Goal: Information Seeking & Learning: Find specific fact

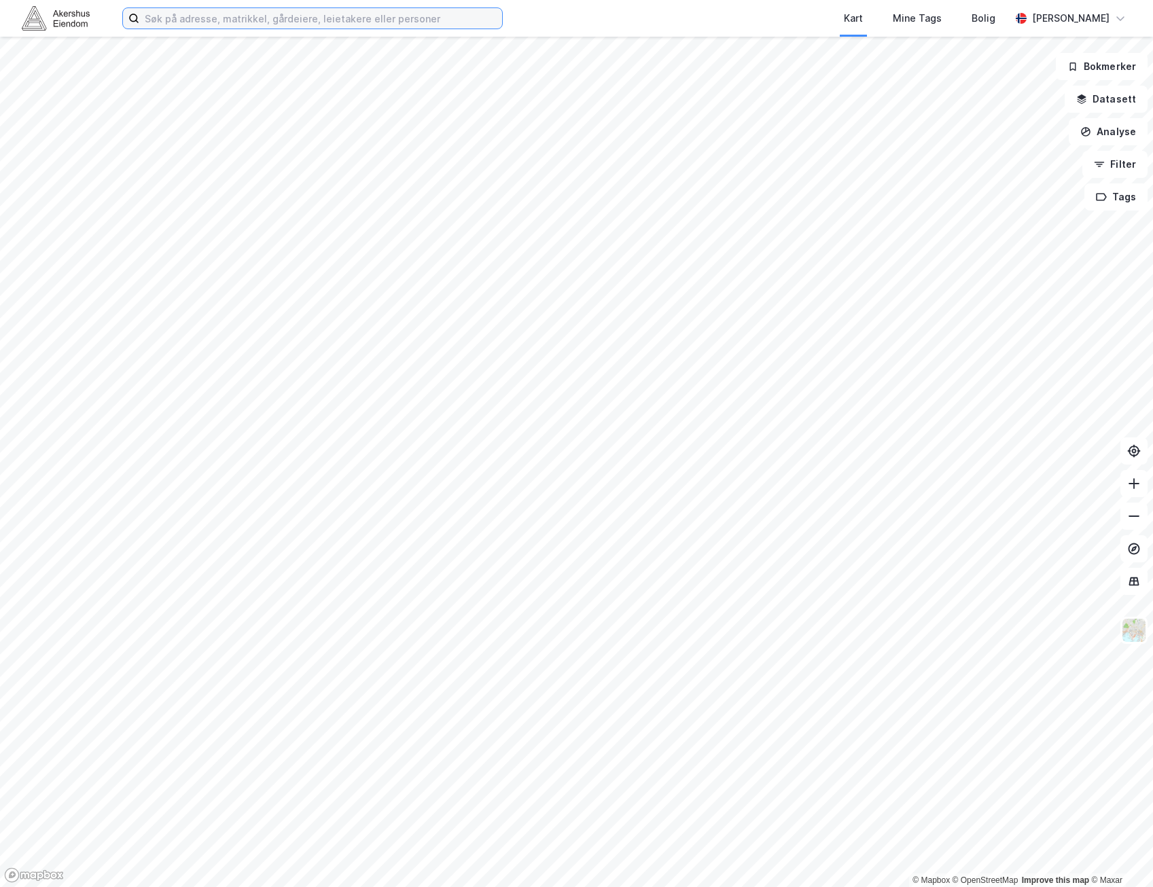
click at [293, 19] on input at bounding box center [320, 18] width 363 height 20
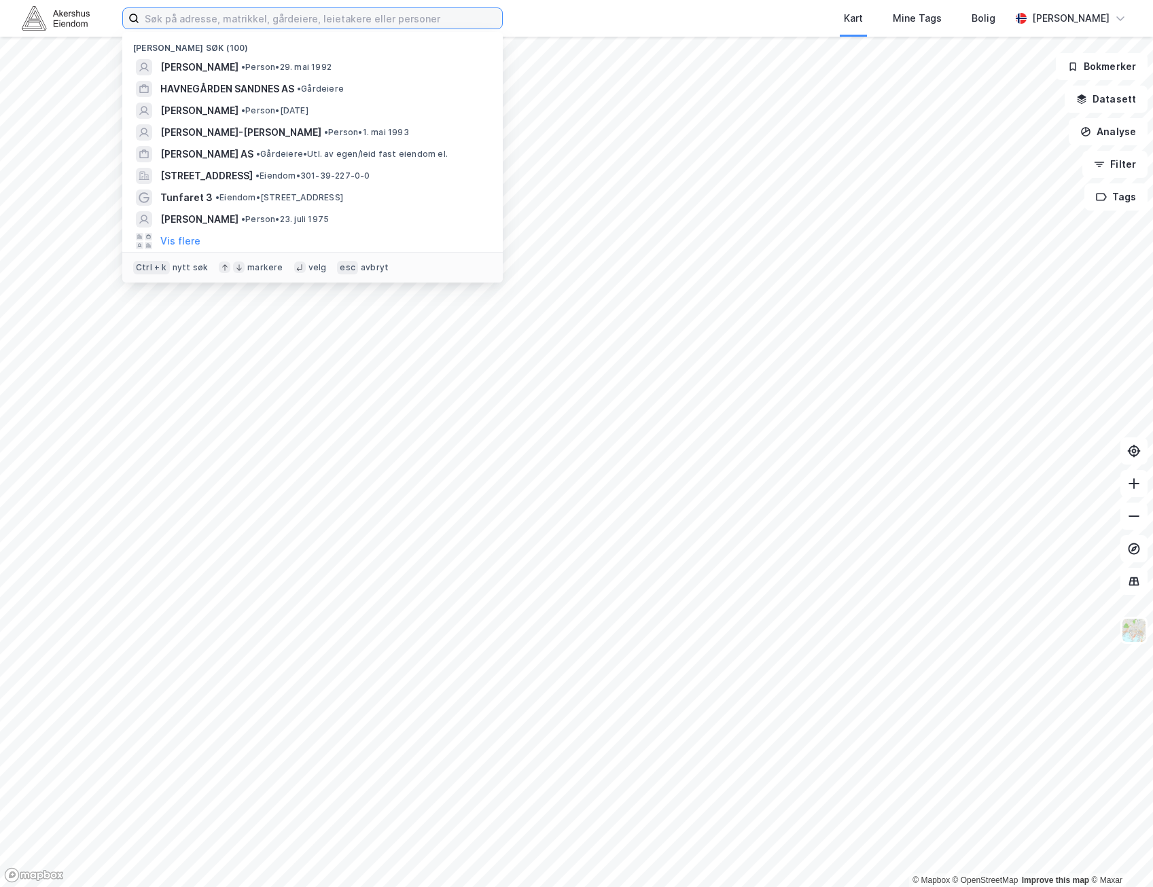
paste input "[STREET_ADDRESS]"
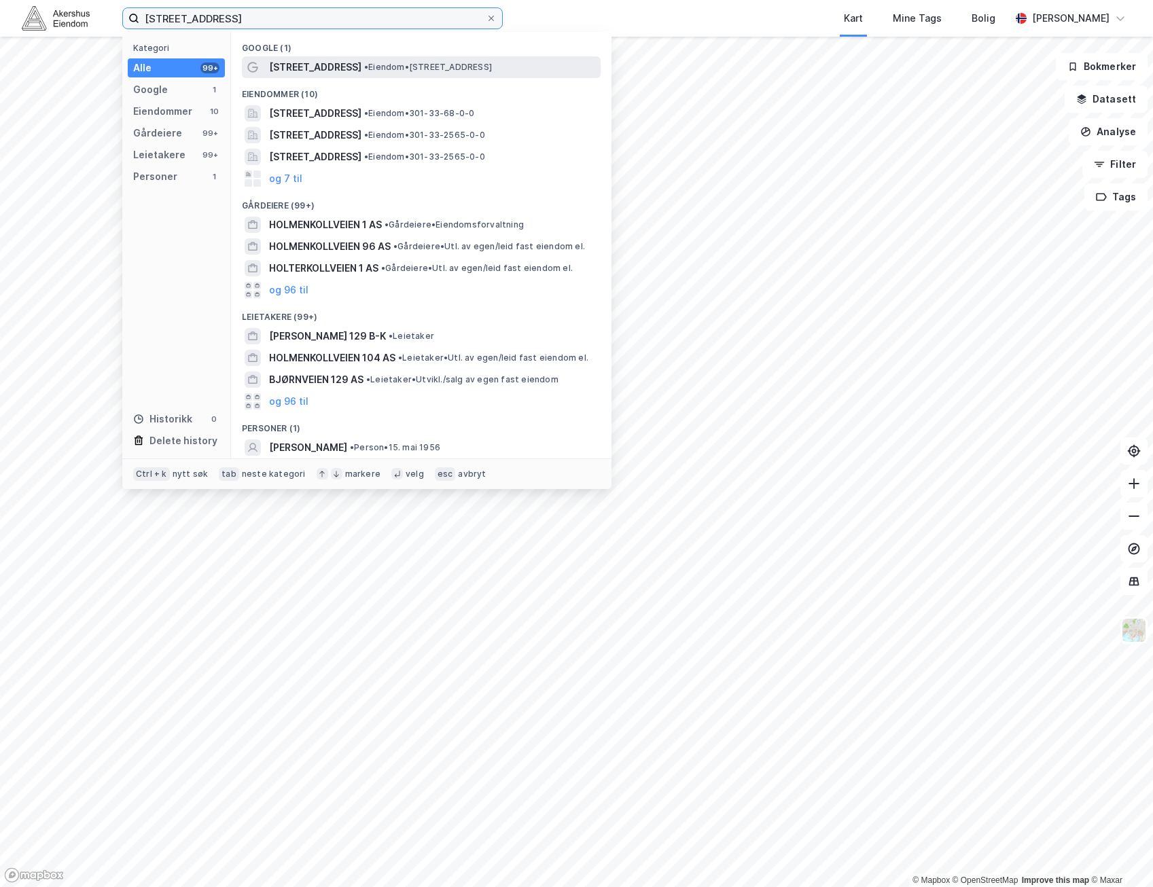
type input "[STREET_ADDRESS]"
click at [338, 73] on span "[STREET_ADDRESS]" at bounding box center [315, 67] width 92 height 16
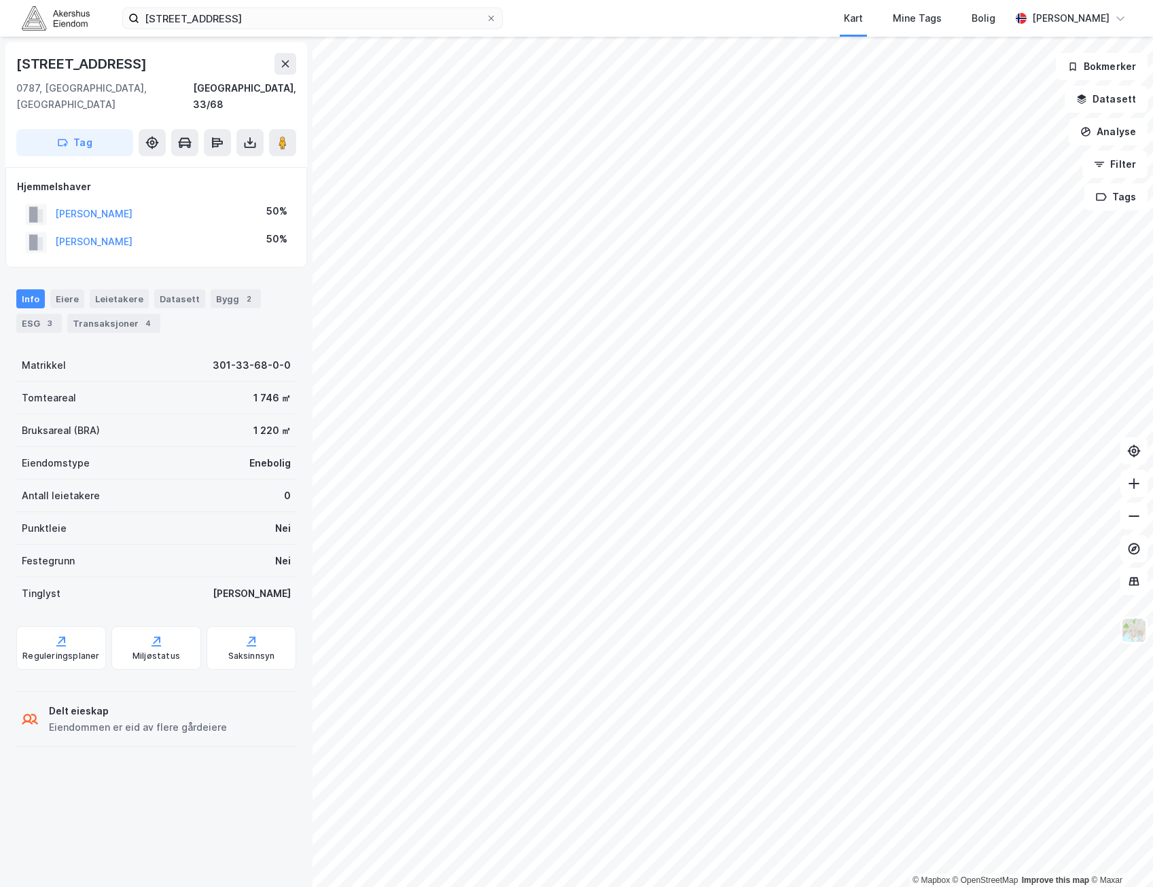
click at [178, 228] on div "THAUGLAND SARAH 50%" at bounding box center [156, 242] width 278 height 28
click at [229, 228] on div "THAUGLAND SARAH 50%" at bounding box center [156, 242] width 278 height 28
click at [238, 228] on div "THAUGLAND SARAH 50%" at bounding box center [156, 242] width 278 height 28
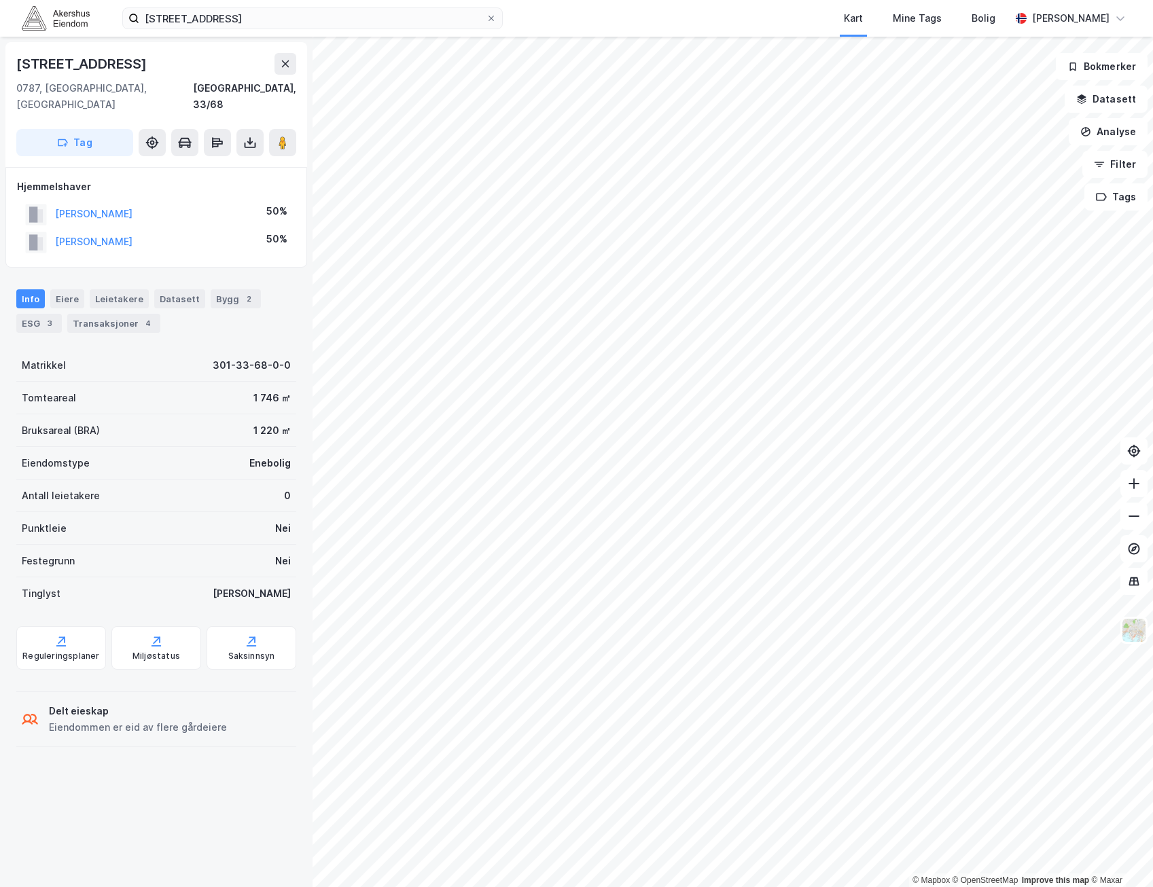
click at [246, 228] on div "THAUGLAND SARAH 50%" at bounding box center [156, 242] width 278 height 28
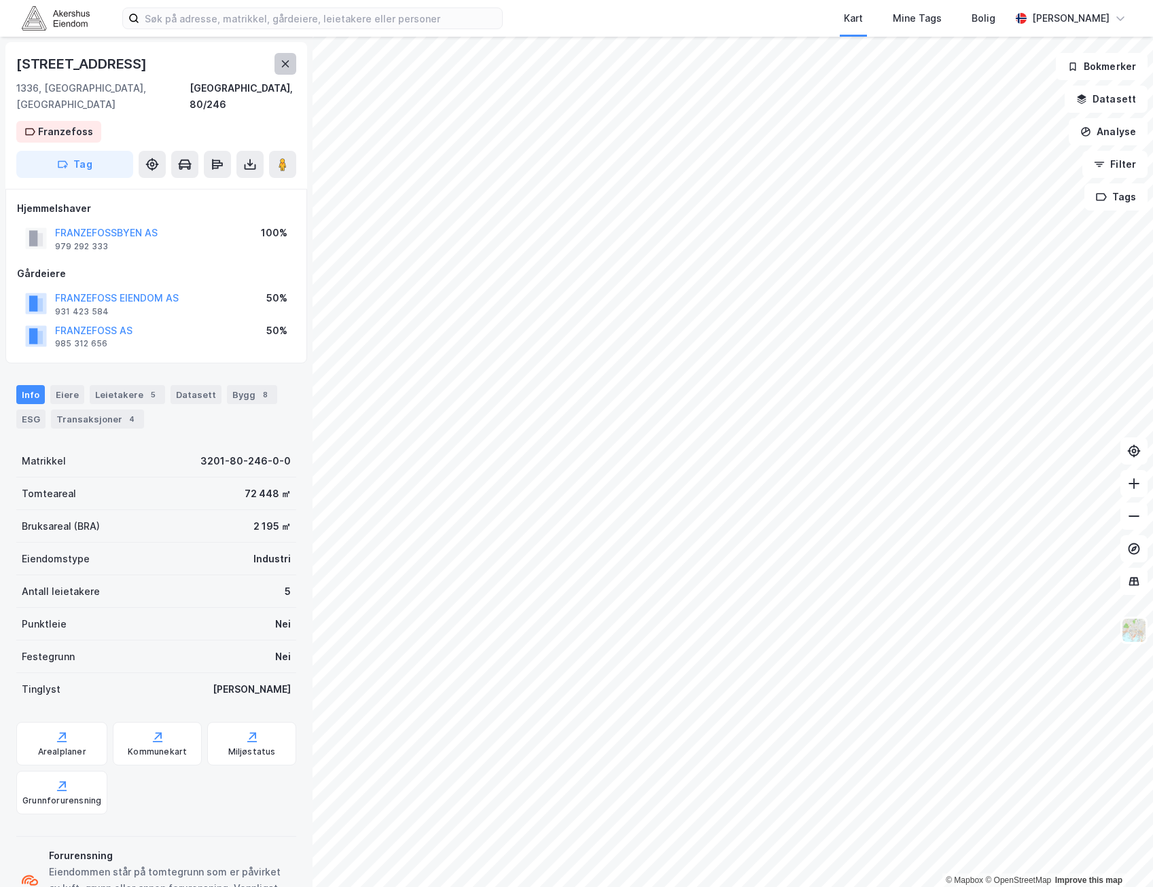
click at [276, 57] on button at bounding box center [285, 64] width 22 height 22
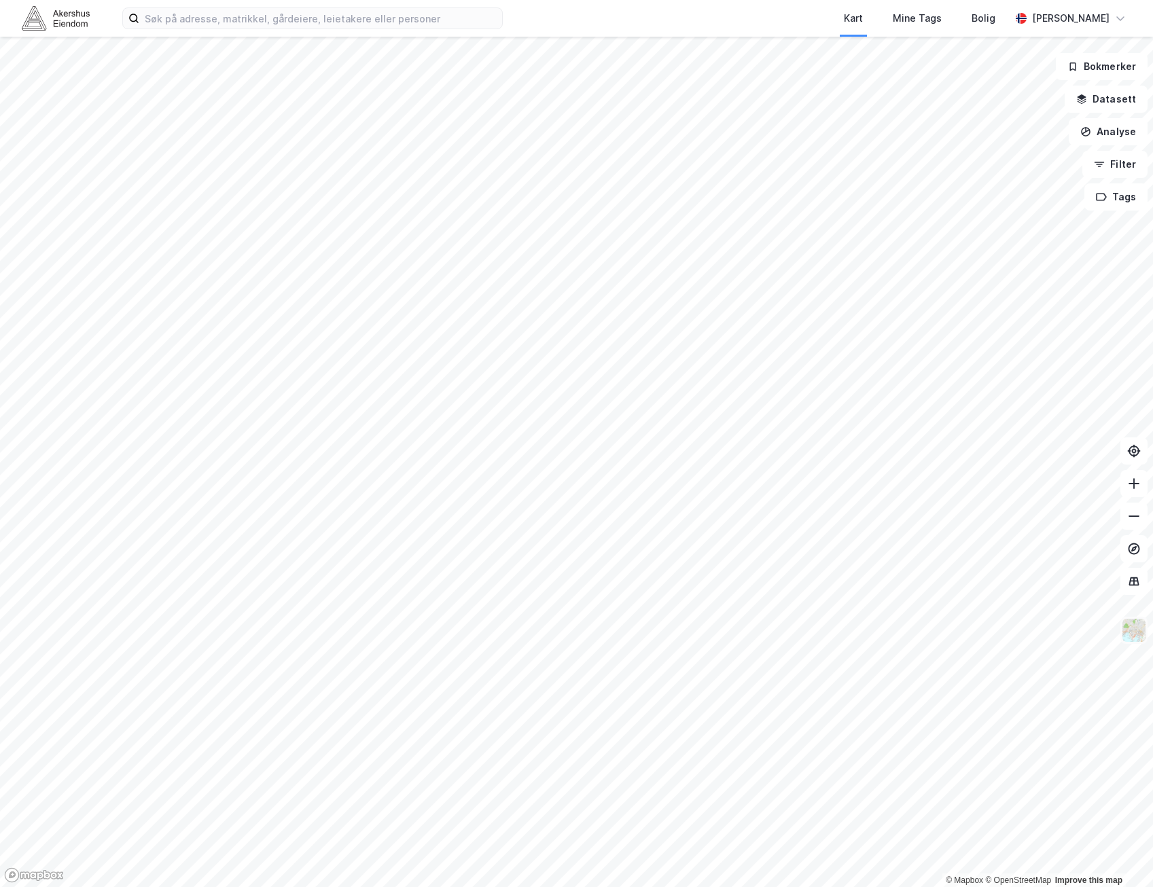
click at [1130, 626] on img at bounding box center [1134, 630] width 26 height 26
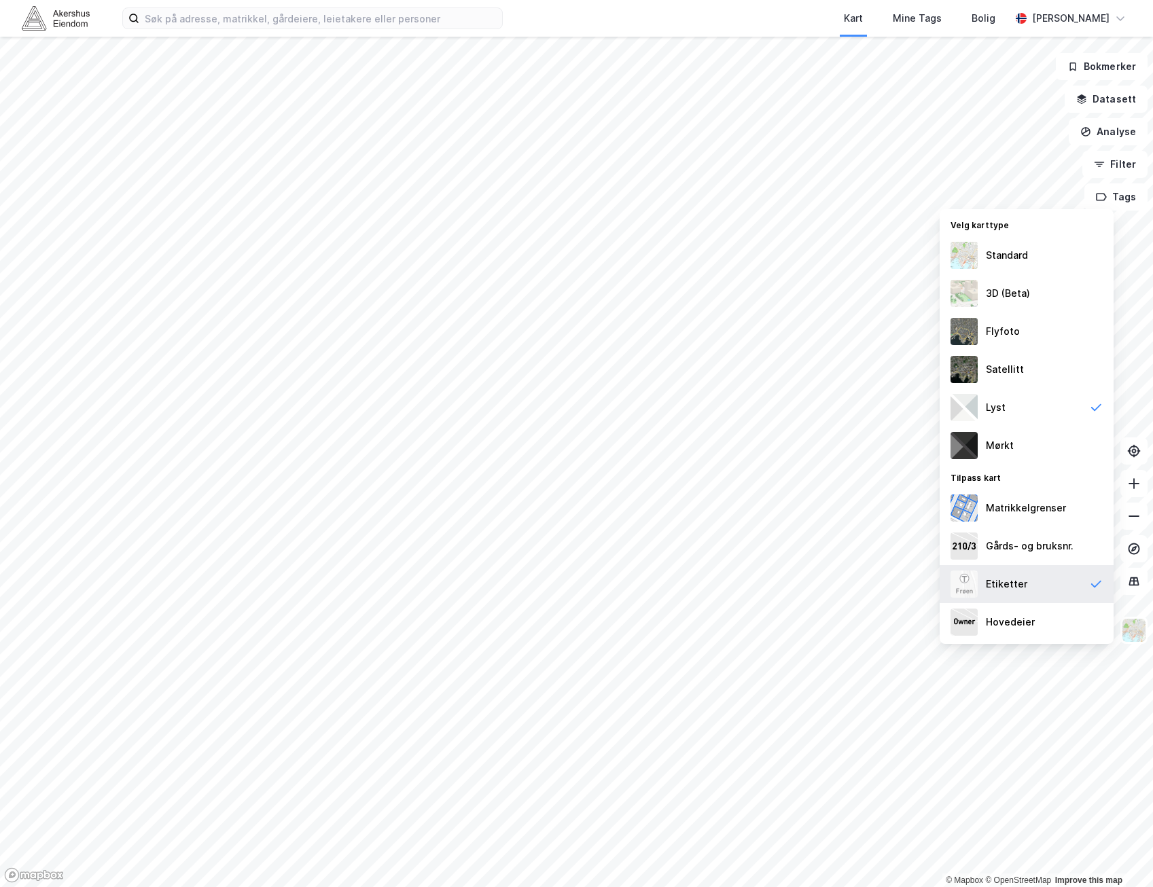
click at [1071, 589] on div "Etiketter" at bounding box center [1026, 584] width 174 height 38
click at [1132, 628] on img at bounding box center [1134, 630] width 26 height 26
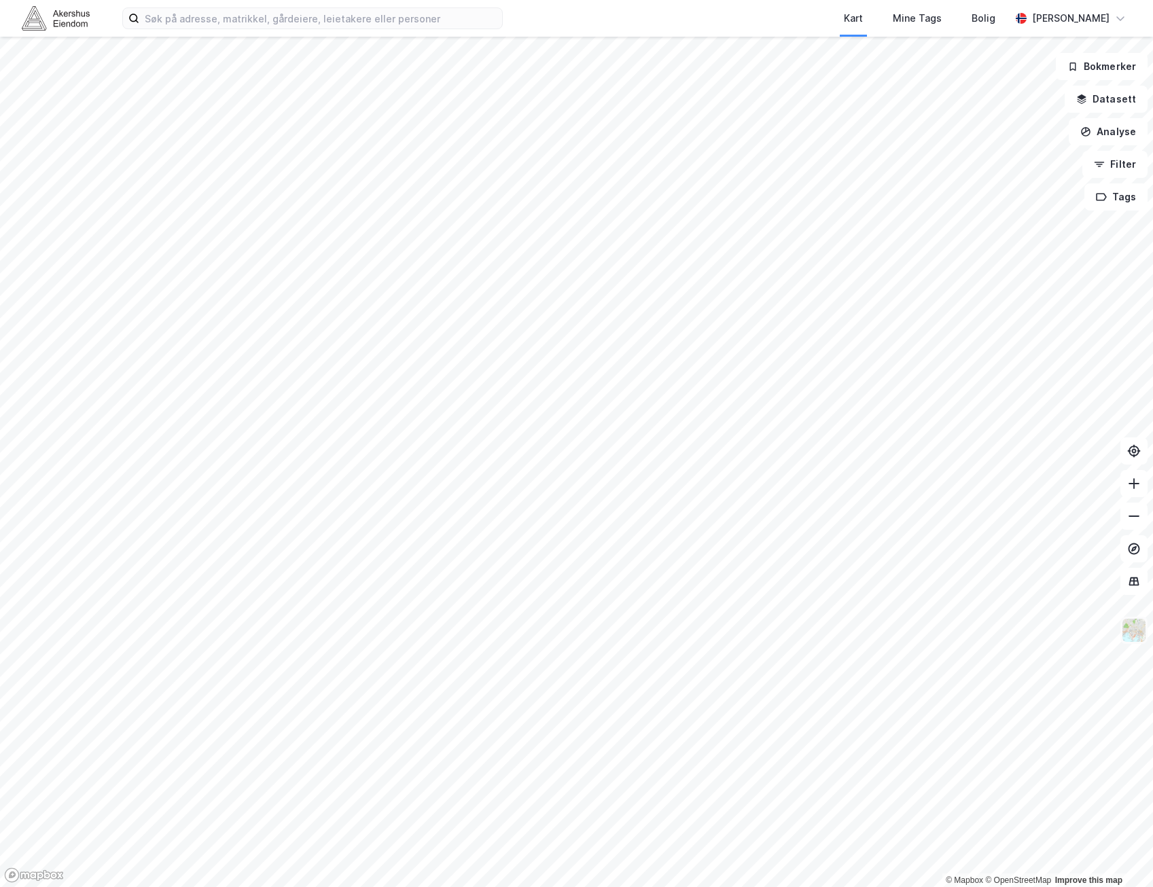
click at [1136, 634] on img at bounding box center [1134, 630] width 26 height 26
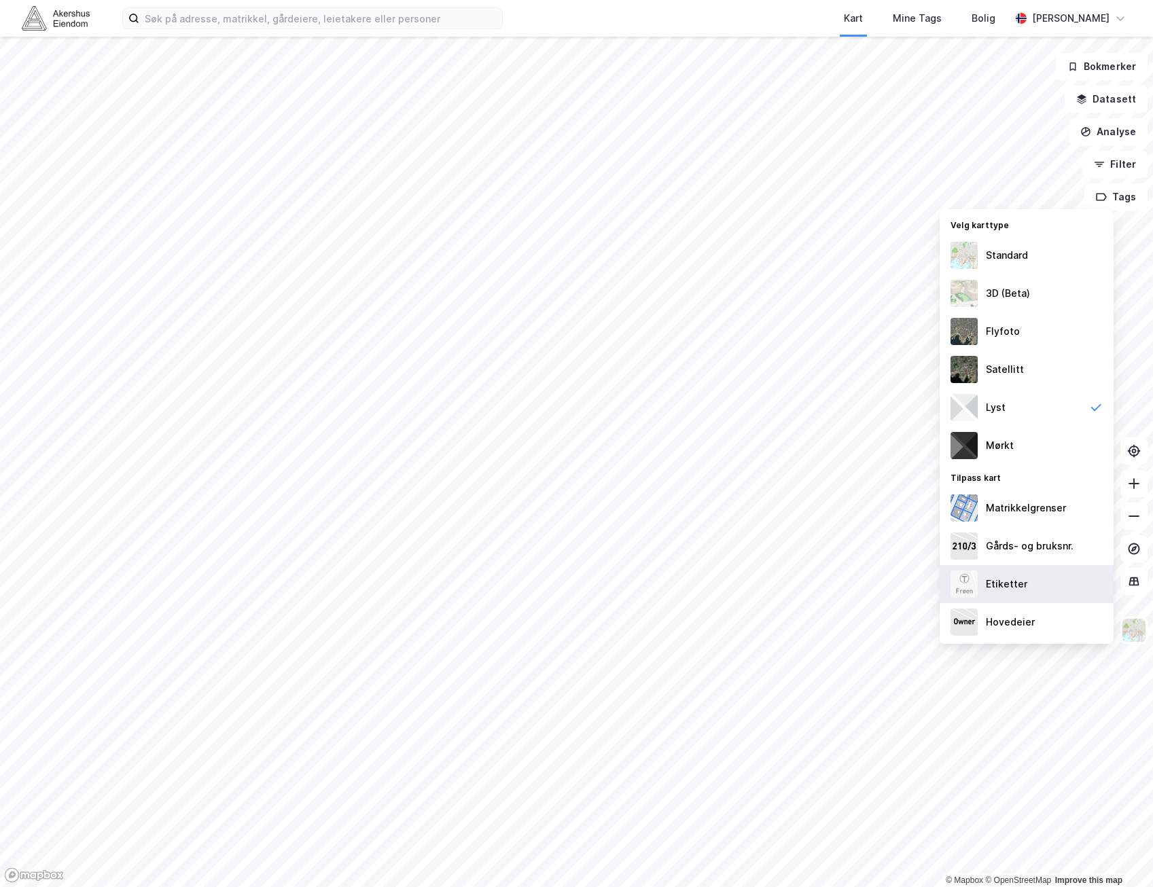
click at [1025, 577] on div "Etiketter" at bounding box center [1026, 584] width 174 height 38
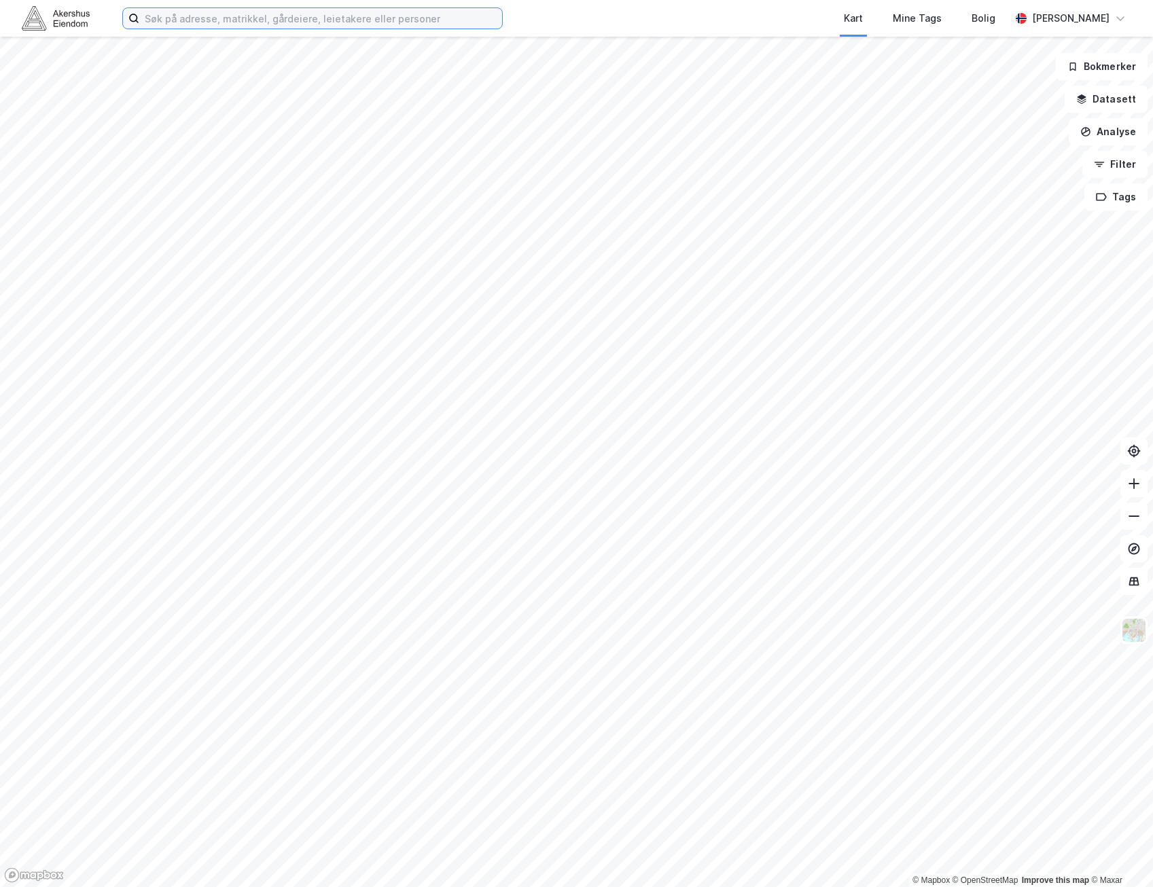
click at [419, 22] on input at bounding box center [320, 18] width 363 height 20
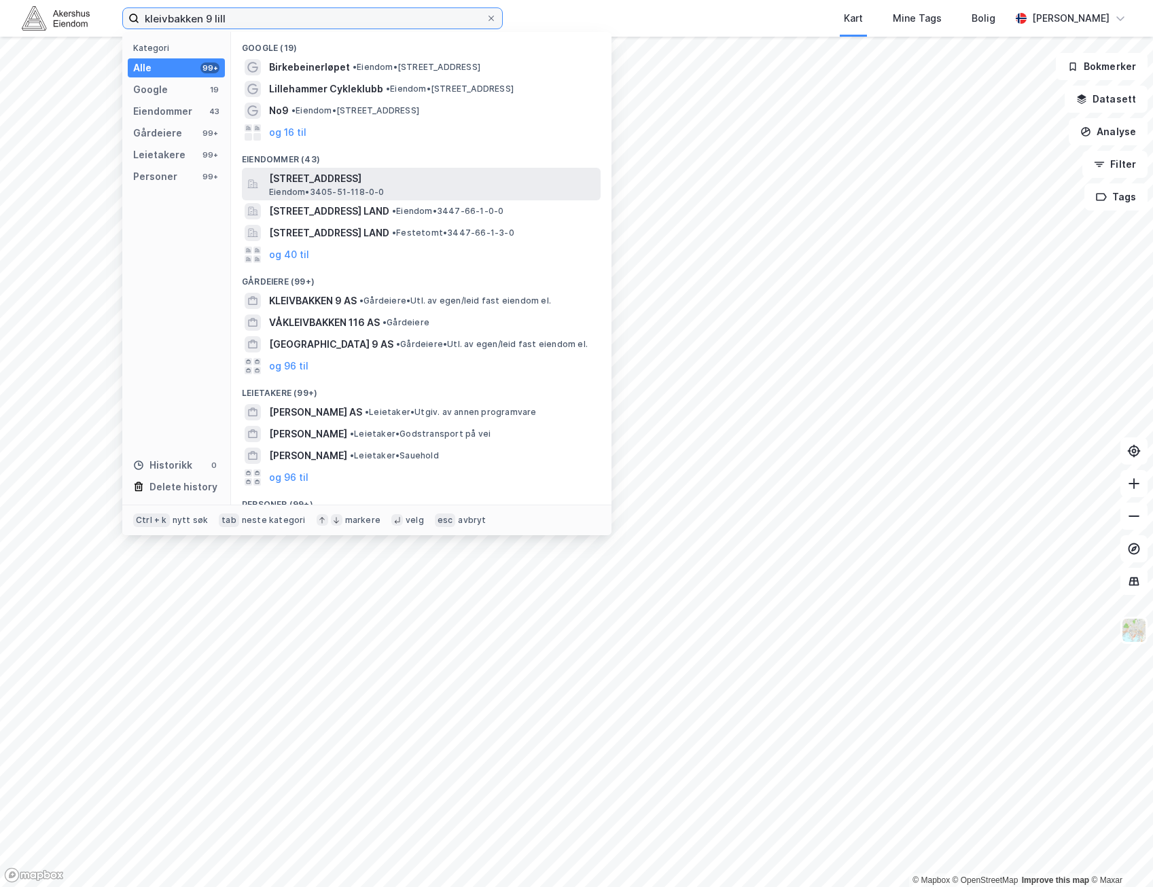
type input "kleivbakken 9 lill"
click at [462, 181] on span "Kleivbakken 9, 2618, LILLEHAMMER, LILLEHAMMER" at bounding box center [432, 178] width 326 height 16
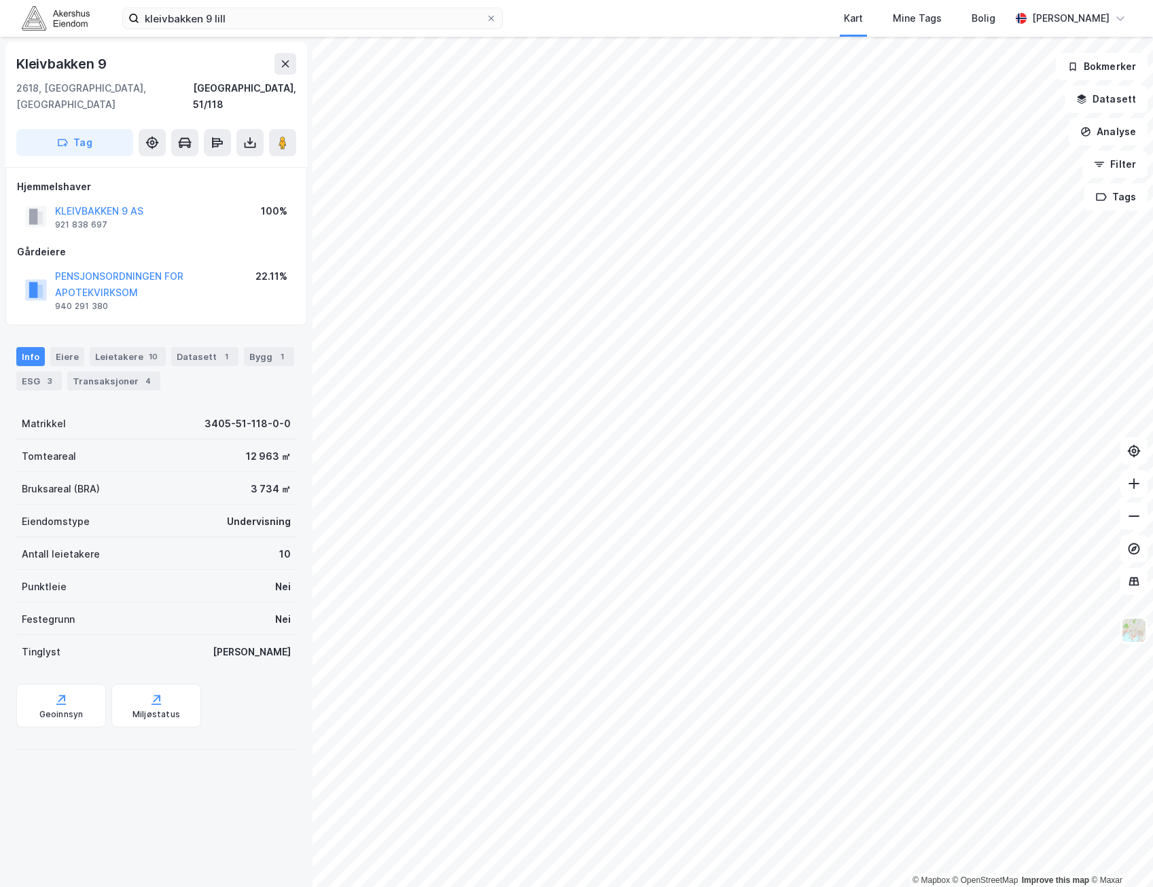
click at [268, 268] on div "22.11%" at bounding box center [271, 276] width 32 height 16
click at [269, 268] on div "22.11%" at bounding box center [271, 276] width 32 height 16
click at [255, 244] on div "Gårdeiere" at bounding box center [156, 252] width 278 height 16
click at [0, 0] on button "KLEIVBAKKEN 9 AS" at bounding box center [0, 0] width 0 height 0
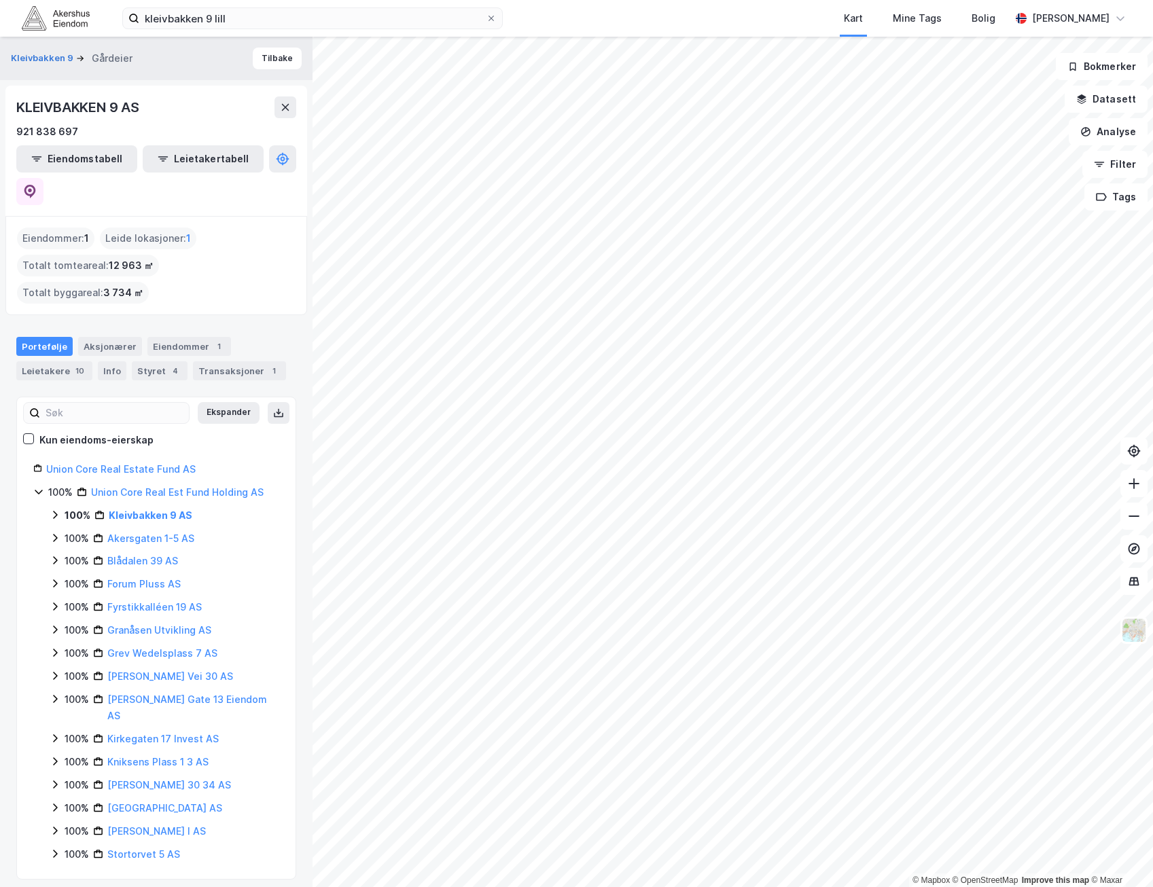
drag, startPoint x: 276, startPoint y: 164, endPoint x: 2471, endPoint y: 434, distance: 2212.0
click at [1152, 434] on html "kleivbakken 9 lill Kart Mine Tags Bolig Kristian Småvik © Mapbox © OpenStreetMa…" at bounding box center [576, 443] width 1153 height 887
click at [266, 52] on button "Tilbake" at bounding box center [277, 59] width 49 height 22
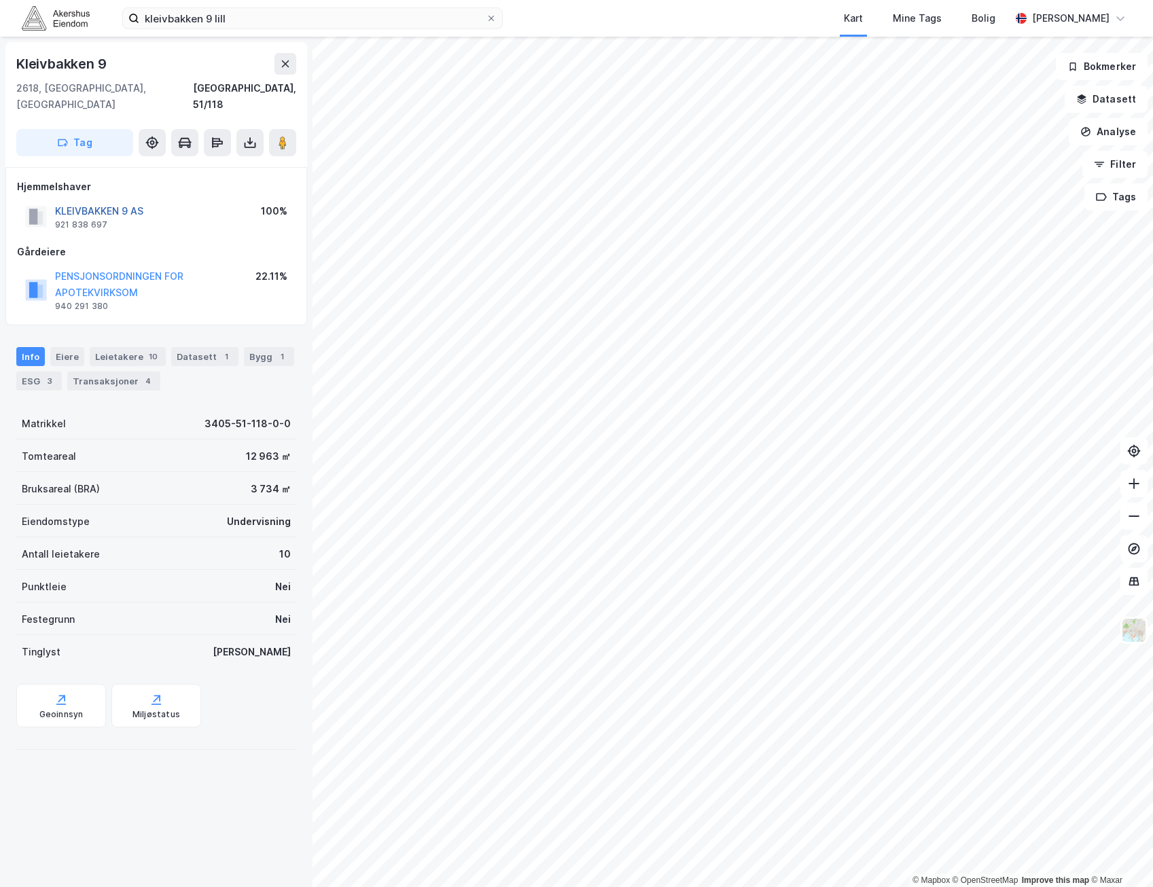
click at [0, 0] on button "KLEIVBAKKEN 9 AS" at bounding box center [0, 0] width 0 height 0
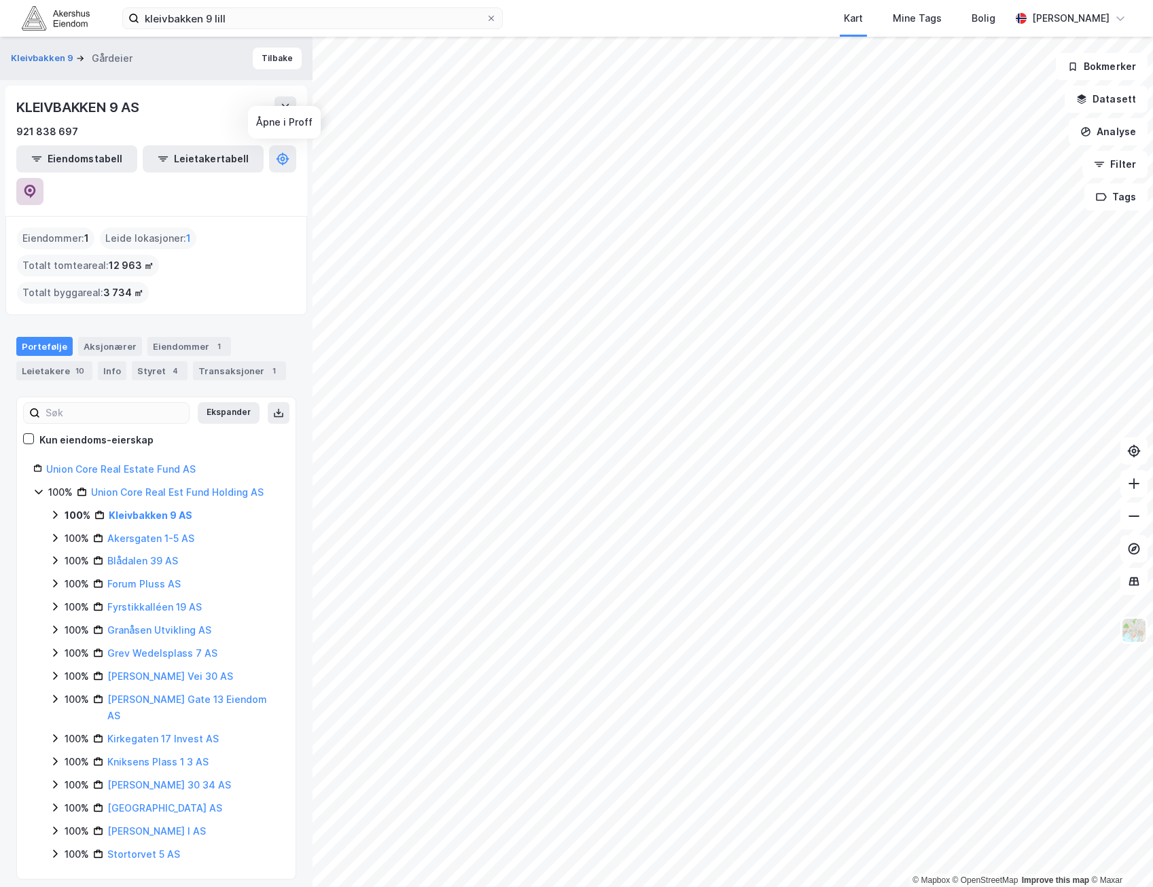
click at [37, 185] on icon at bounding box center [30, 192] width 14 height 14
click at [266, 60] on button "Tilbake" at bounding box center [277, 59] width 49 height 22
